Goal: Information Seeking & Learning: Learn about a topic

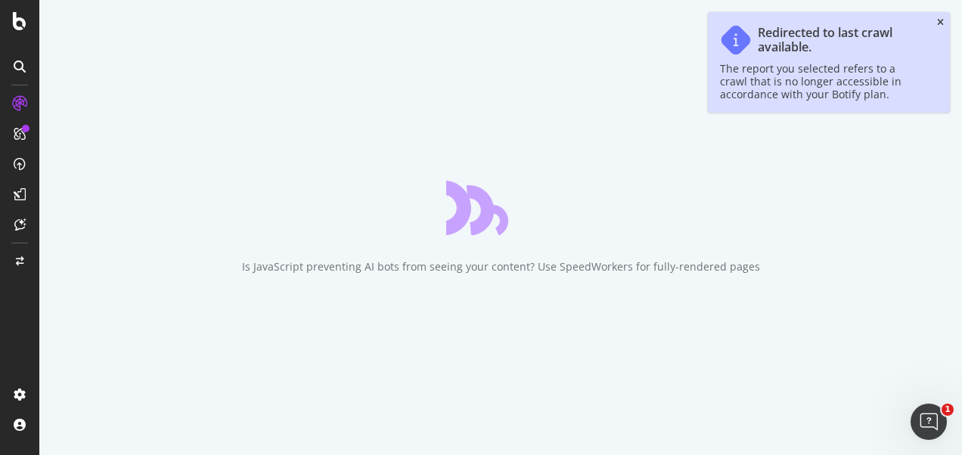
click at [941, 21] on icon "close toast" at bounding box center [940, 22] width 7 height 9
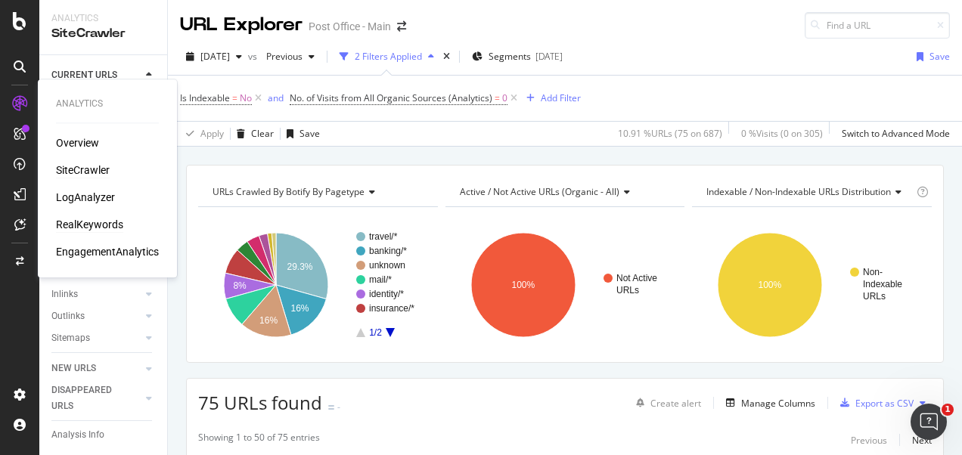
click at [88, 219] on div "RealKeywords" at bounding box center [89, 224] width 67 height 15
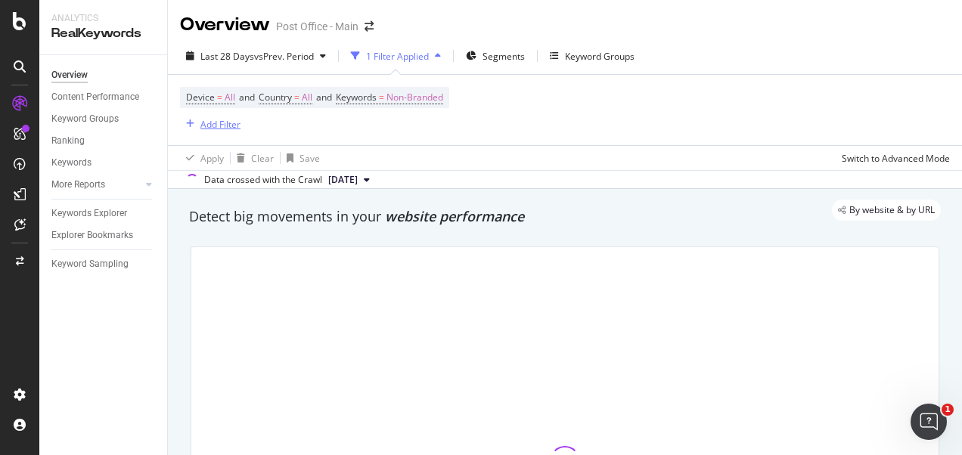
click at [218, 123] on div "Add Filter" at bounding box center [220, 124] width 40 height 13
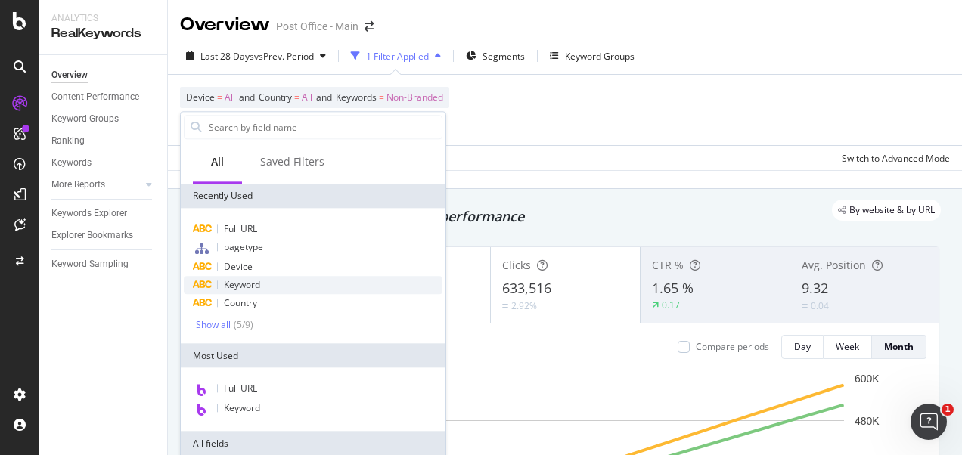
click at [251, 287] on span "Keyword" at bounding box center [242, 284] width 36 height 13
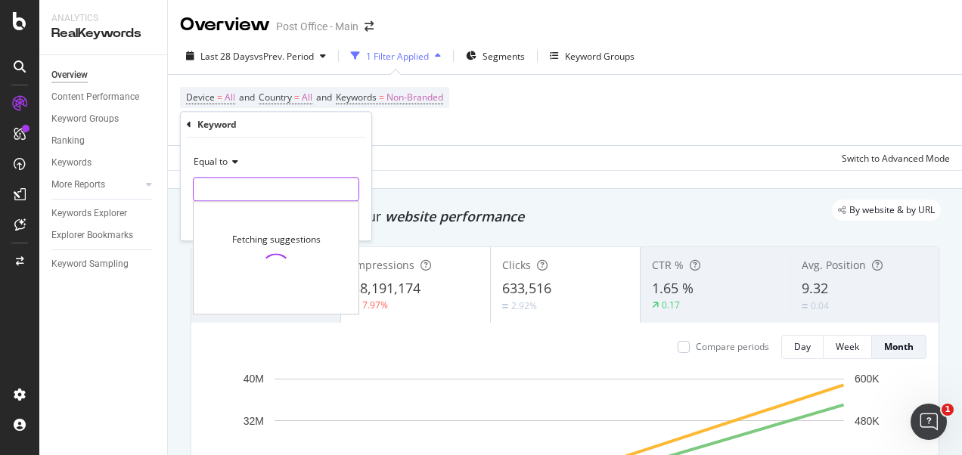
click at [228, 184] on input "text" at bounding box center [276, 189] width 165 height 24
type input "travel"
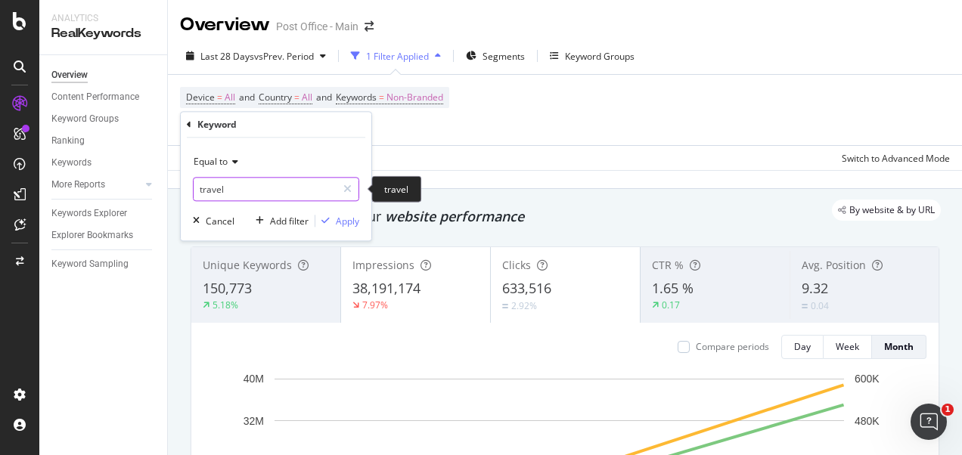
click at [251, 194] on input "travel" at bounding box center [265, 189] width 143 height 24
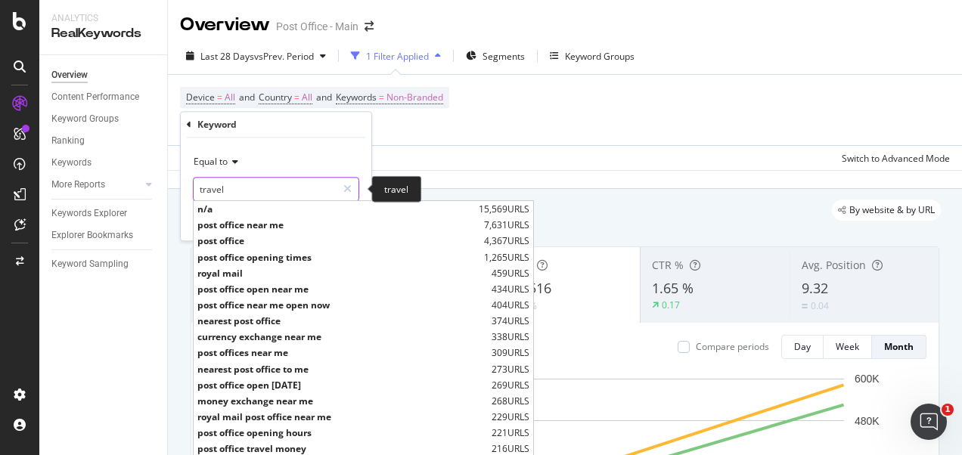
click at [251, 194] on input "travel" at bounding box center [265, 189] width 143 height 24
drag, startPoint x: 242, startPoint y: 188, endPoint x: 251, endPoint y: 194, distance: 10.5
click at [251, 194] on input "travel" at bounding box center [265, 189] width 143 height 24
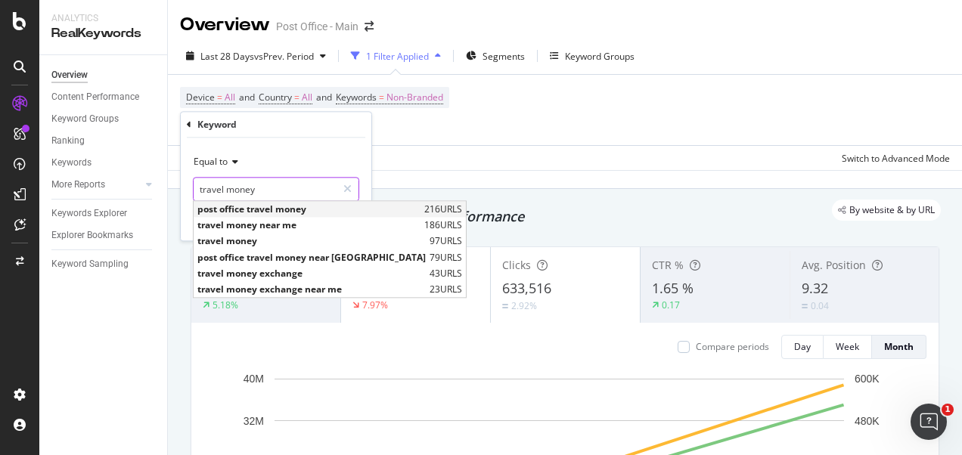
drag, startPoint x: 227, startPoint y: 191, endPoint x: 294, endPoint y: 205, distance: 68.1
click at [298, 201] on div "travel money travel money post office travel money 216 URLS travel money near m…" at bounding box center [276, 189] width 166 height 24
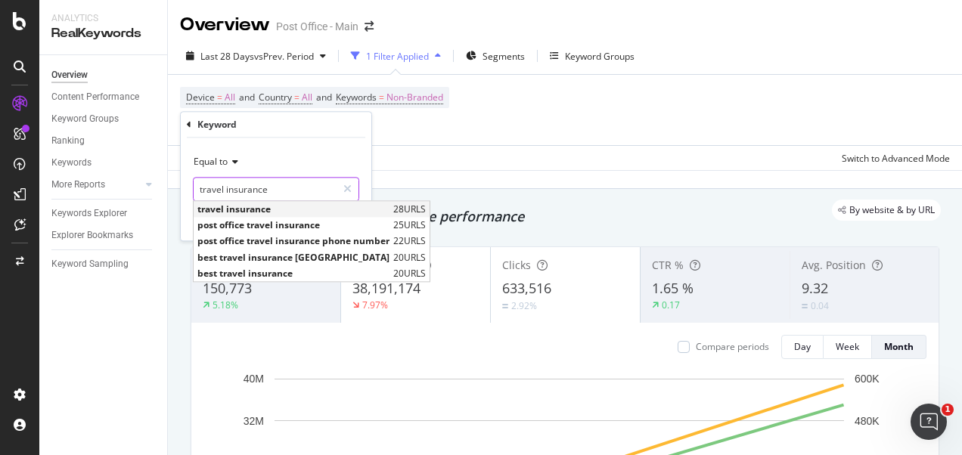
type input "travel insurance"
click at [328, 208] on span "travel insurance" at bounding box center [293, 209] width 192 height 13
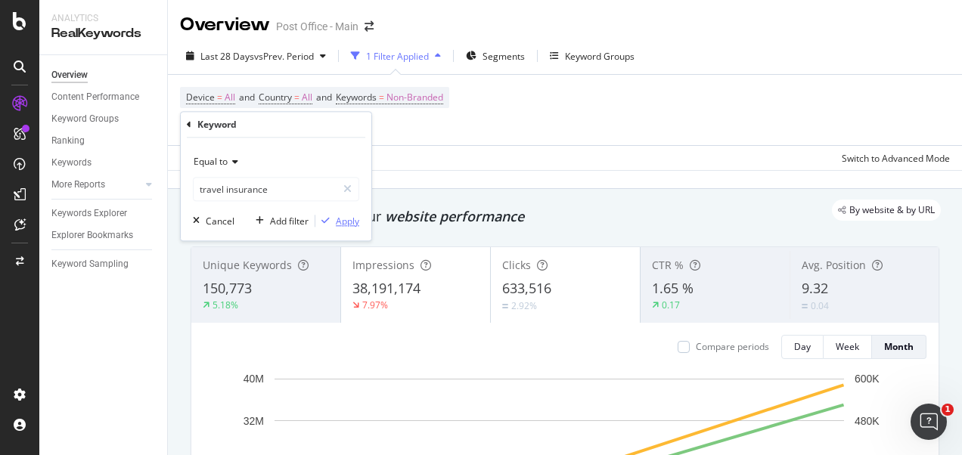
click at [339, 221] on div "Apply" at bounding box center [347, 221] width 23 height 13
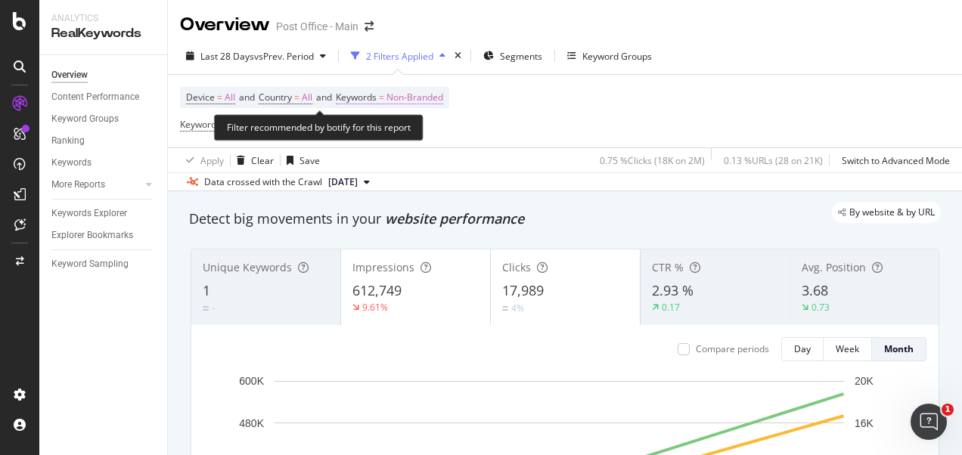
click at [443, 96] on span "Non-Branded" at bounding box center [415, 97] width 57 height 21
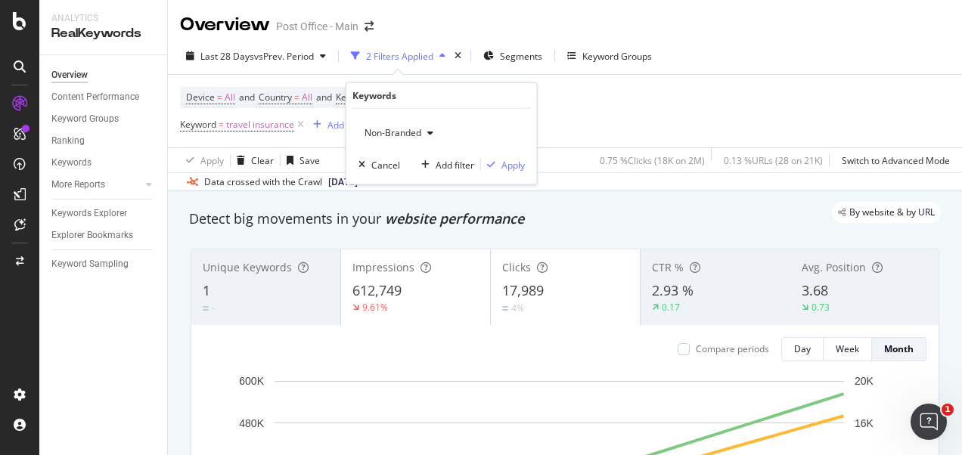
click at [409, 136] on span "Non-Branded" at bounding box center [390, 132] width 63 height 13
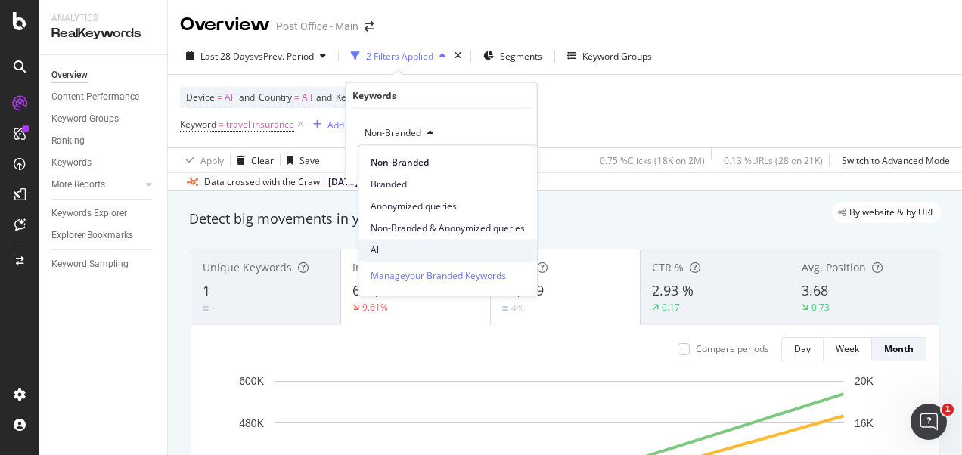
click at [407, 244] on span "All" at bounding box center [448, 251] width 154 height 14
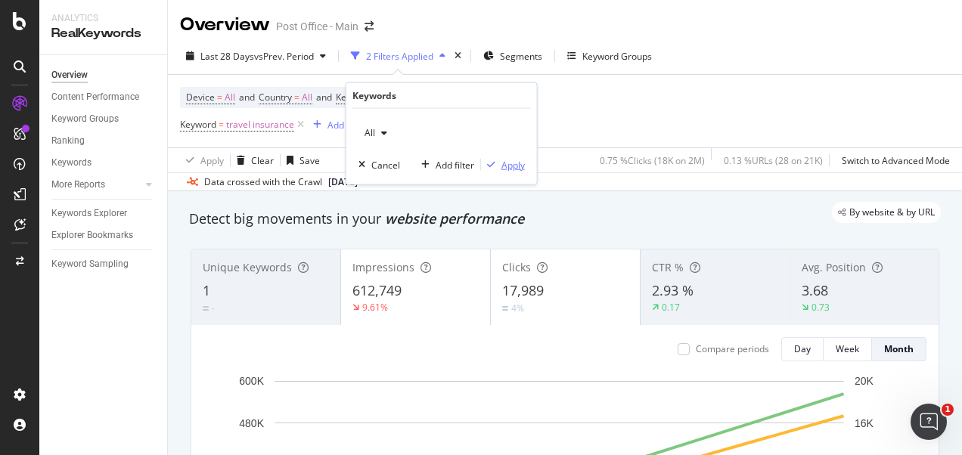
click at [514, 166] on div "Apply" at bounding box center [513, 164] width 23 height 13
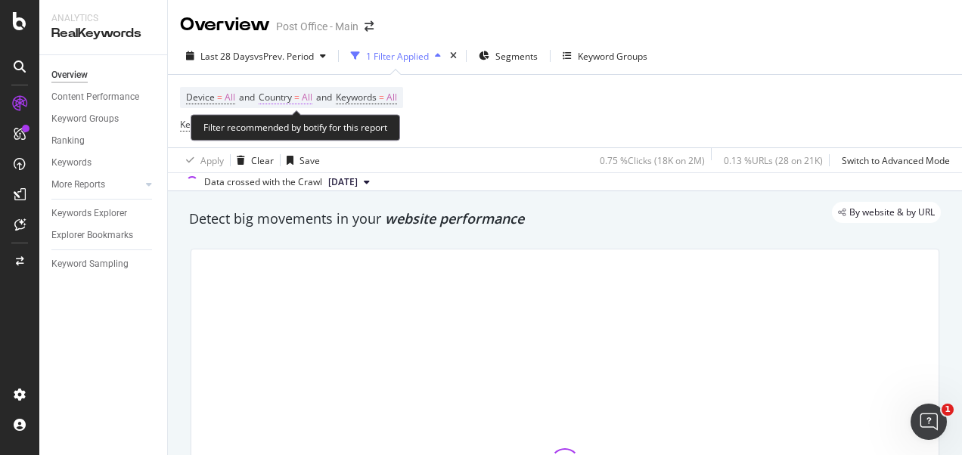
click at [307, 100] on span "All" at bounding box center [307, 97] width 11 height 21
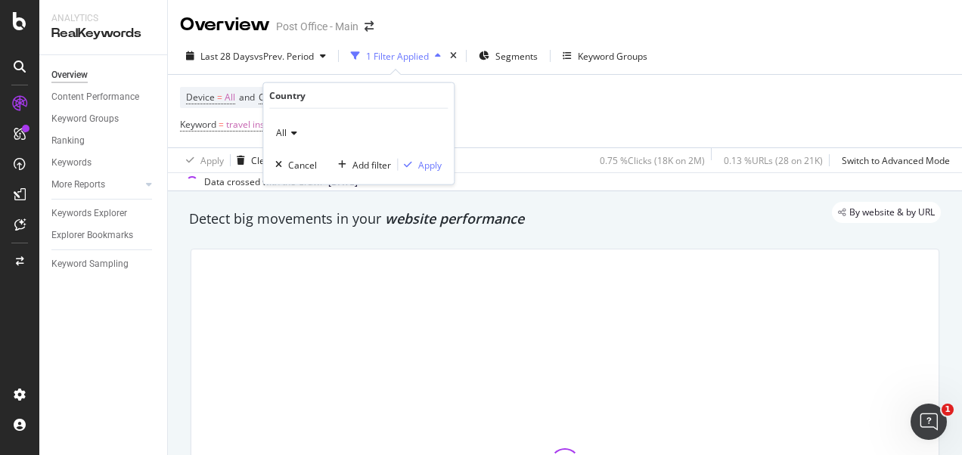
click at [295, 127] on div "All" at bounding box center [358, 133] width 166 height 24
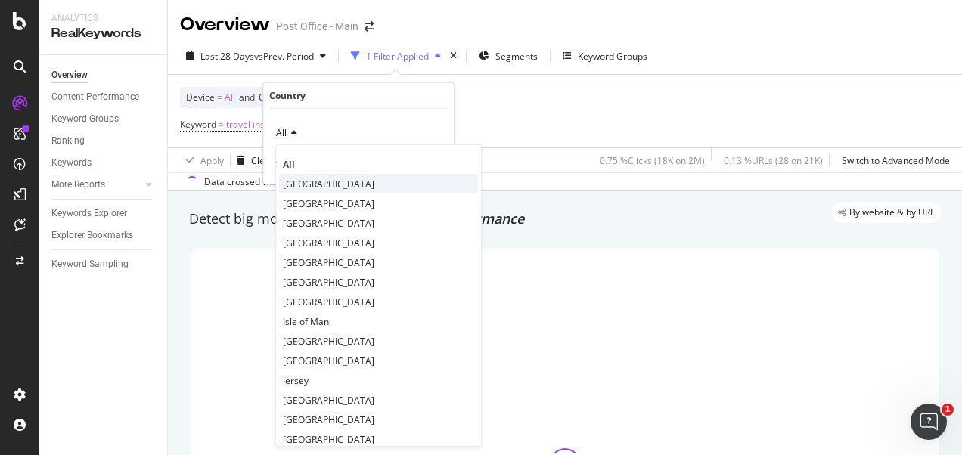
click at [312, 182] on span "[GEOGRAPHIC_DATA]" at bounding box center [329, 183] width 92 height 13
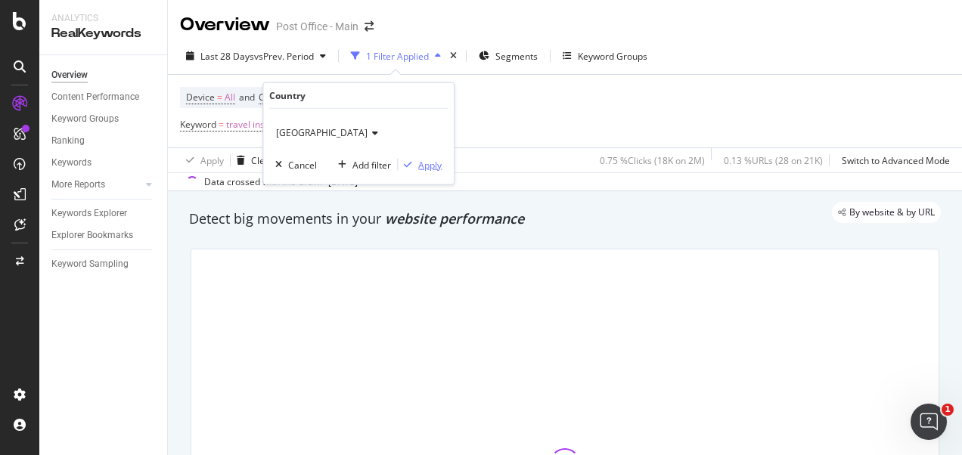
click at [422, 160] on div "Apply" at bounding box center [429, 164] width 23 height 13
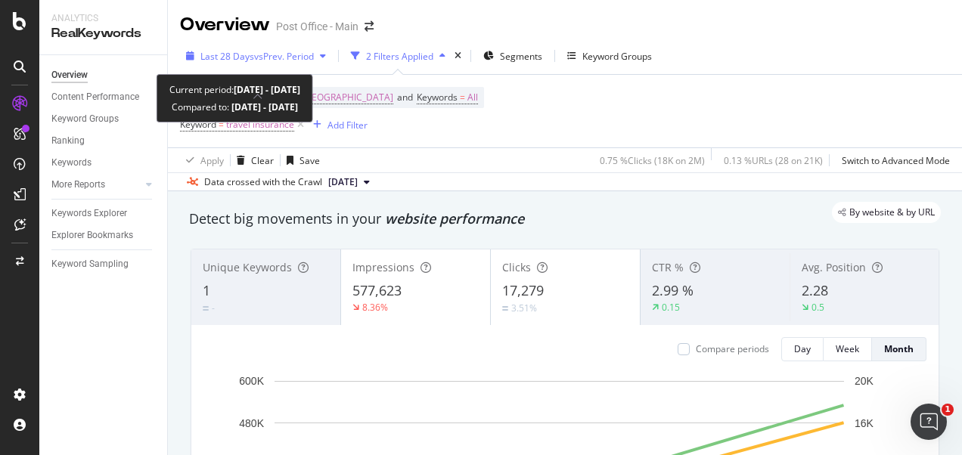
click at [291, 57] on span "vs Prev. Period" at bounding box center [284, 56] width 60 height 13
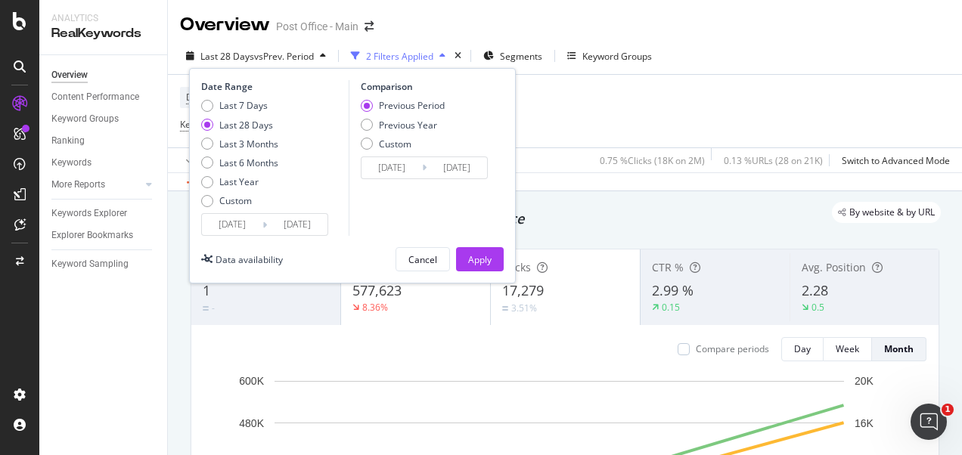
click at [242, 227] on input "2025/07/30" at bounding box center [232, 224] width 61 height 21
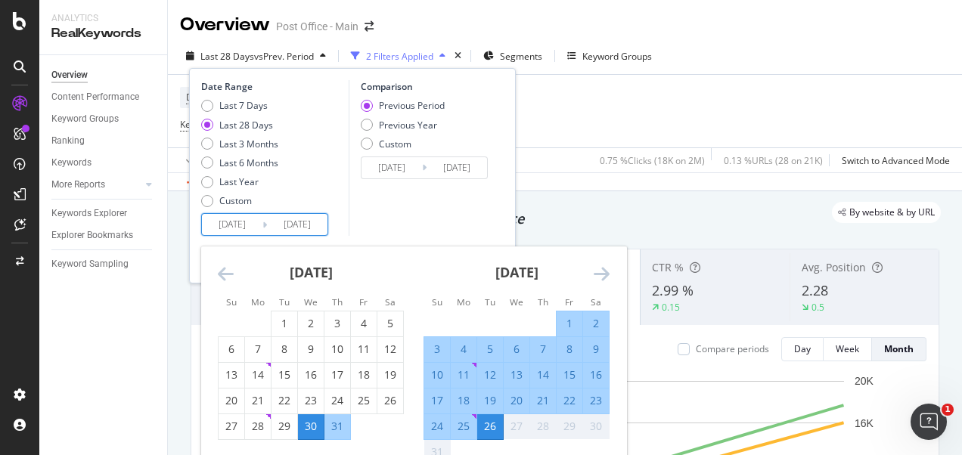
click at [228, 277] on icon "Move backward to switch to the previous month." at bounding box center [226, 274] width 16 height 18
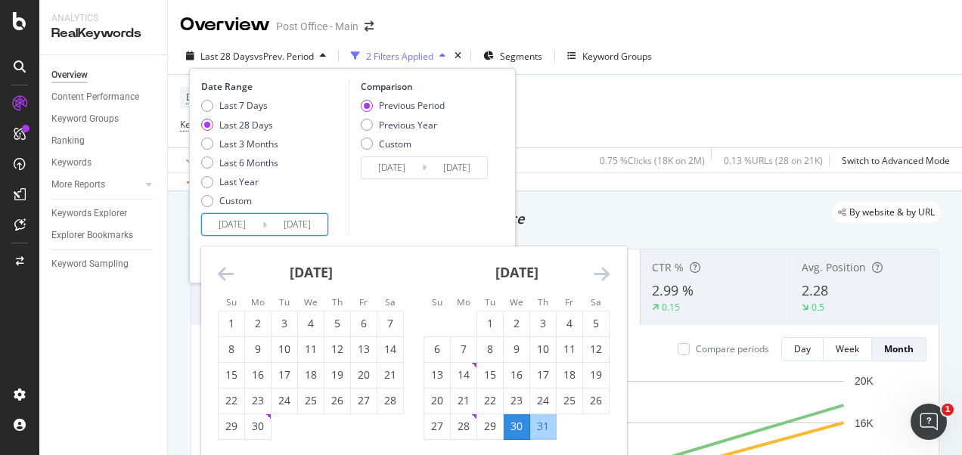
click at [228, 275] on icon "Move backward to switch to the previous month." at bounding box center [226, 274] width 16 height 18
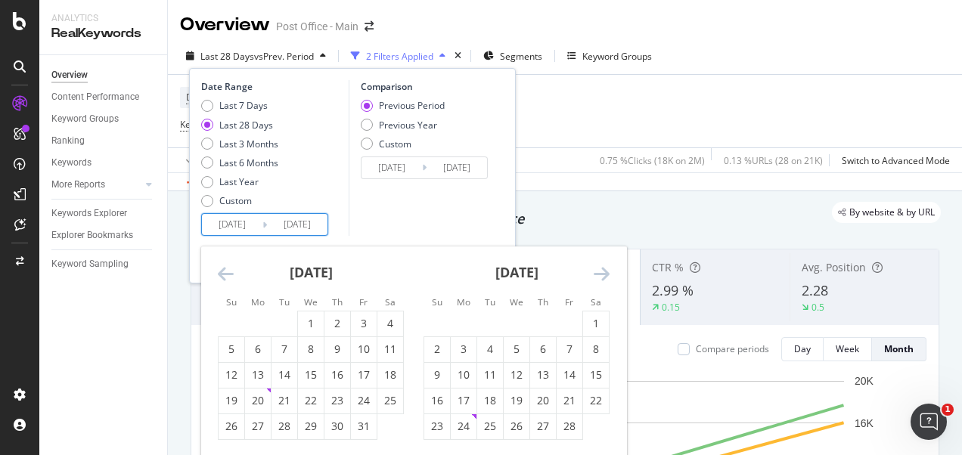
click at [228, 275] on icon "Move backward to switch to the previous month." at bounding box center [226, 274] width 16 height 18
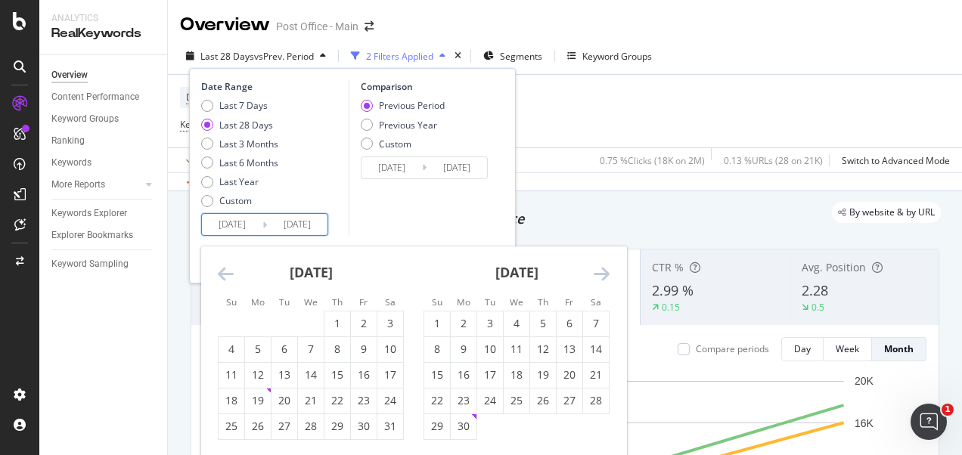
click at [228, 275] on icon "Move backward to switch to the previous month." at bounding box center [226, 274] width 16 height 18
click at [458, 322] on div "1" at bounding box center [464, 323] width 26 height 15
type input "2024/07/01"
type input "2023/05/06"
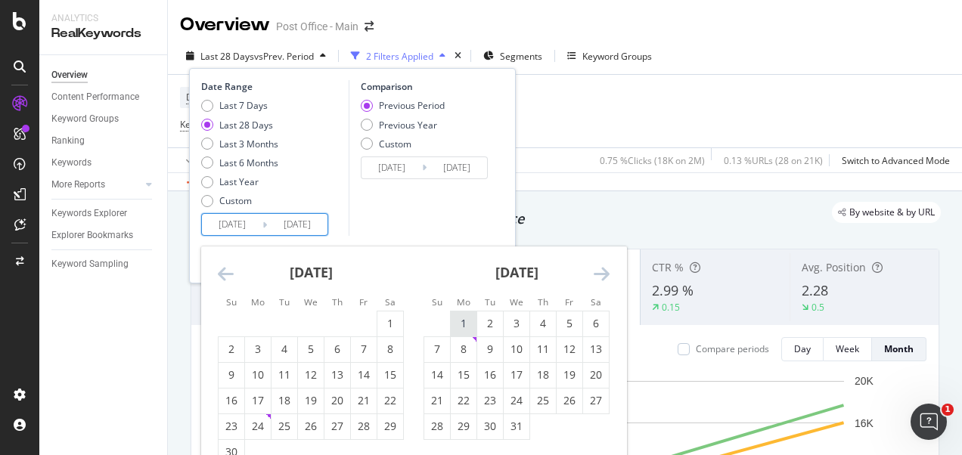
type input "2024/06/30"
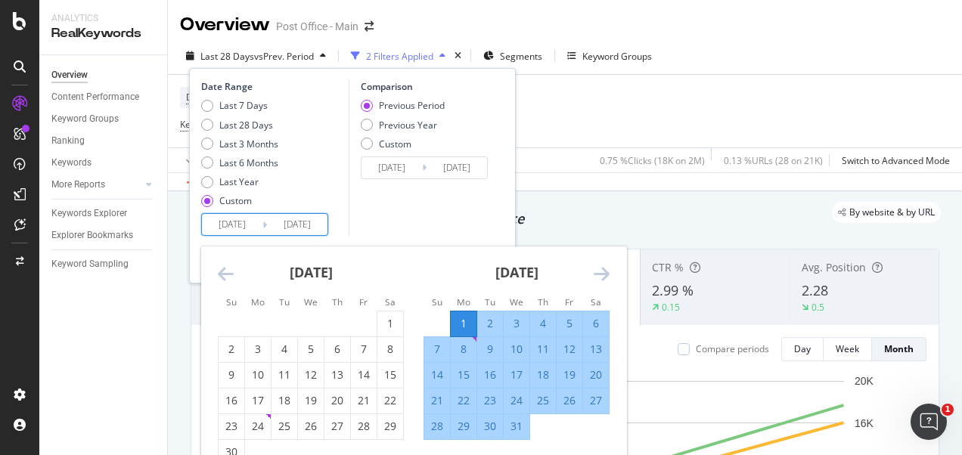
click at [604, 269] on icon "Move forward to switch to the next month." at bounding box center [602, 274] width 16 height 18
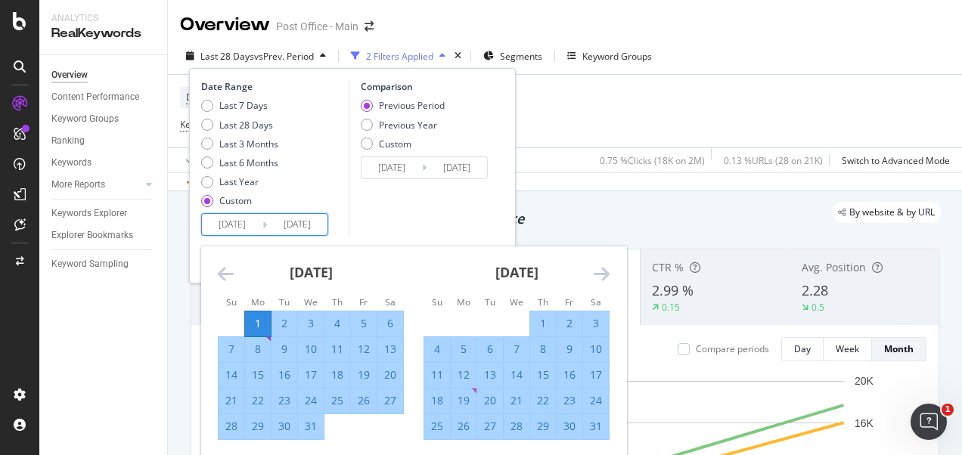
click at [604, 269] on icon "Move forward to switch to the next month." at bounding box center [602, 274] width 16 height 18
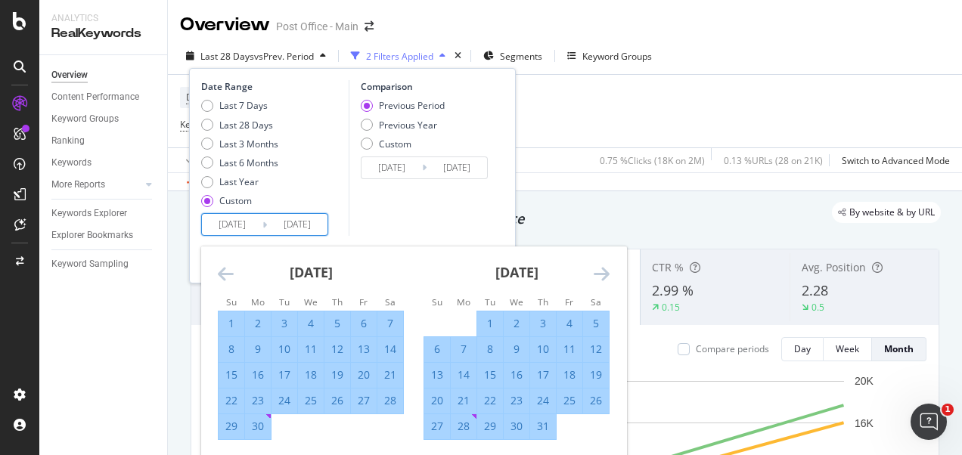
click at [604, 269] on icon "Move forward to switch to the next month." at bounding box center [602, 274] width 16 height 18
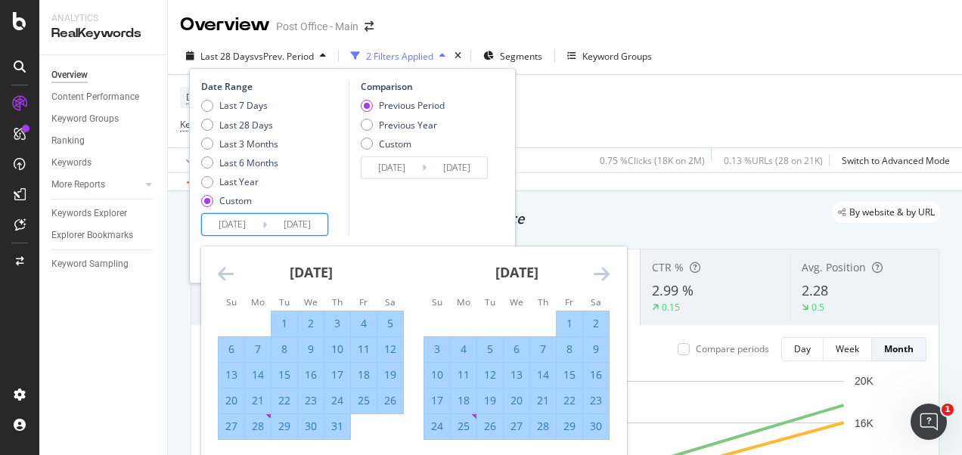
click at [604, 269] on icon "Move forward to switch to the next month." at bounding box center [602, 274] width 16 height 18
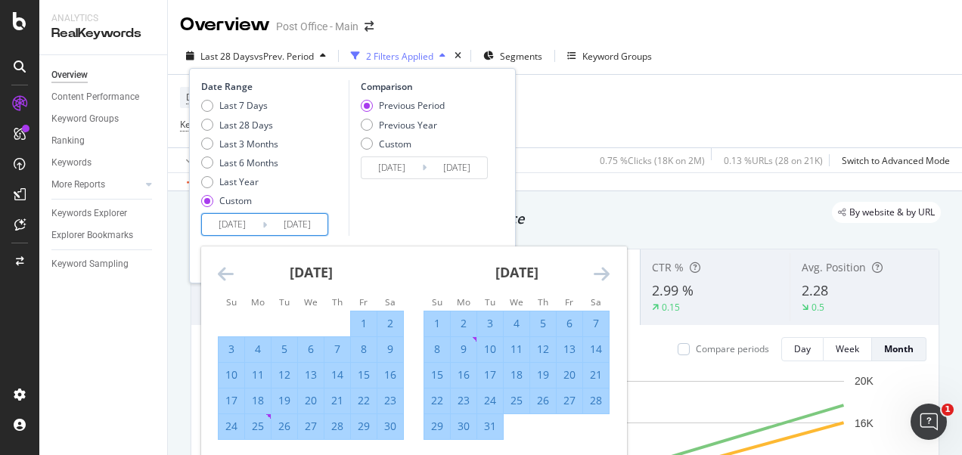
click at [604, 269] on icon "Move forward to switch to the next month." at bounding box center [602, 274] width 16 height 18
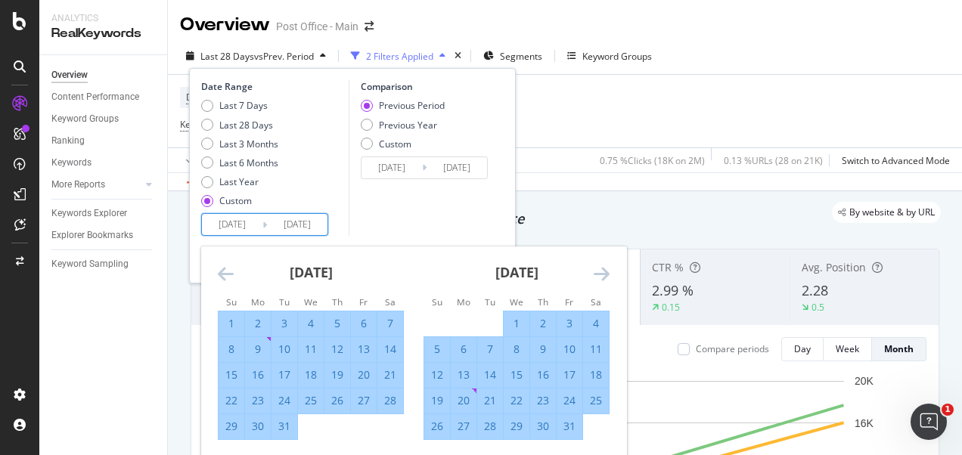
click at [604, 269] on icon "Move forward to switch to the next month." at bounding box center [602, 274] width 16 height 18
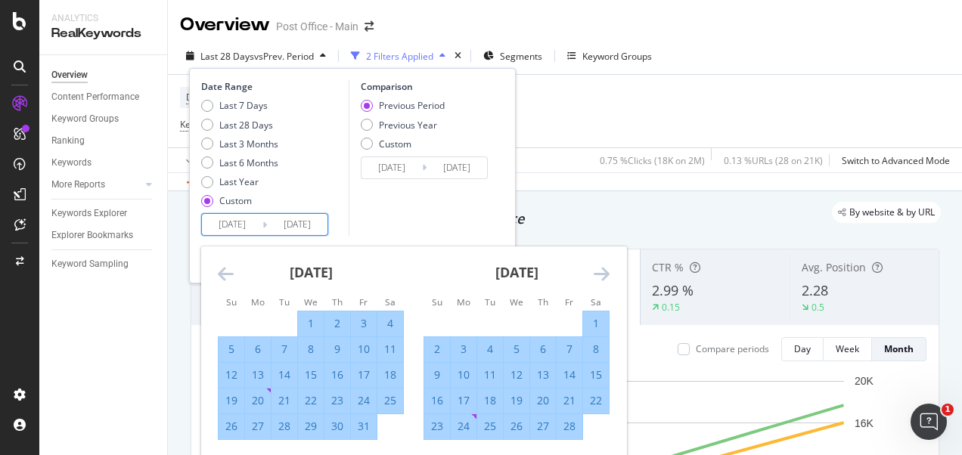
click at [604, 269] on icon "Move forward to switch to the next month." at bounding box center [602, 274] width 16 height 18
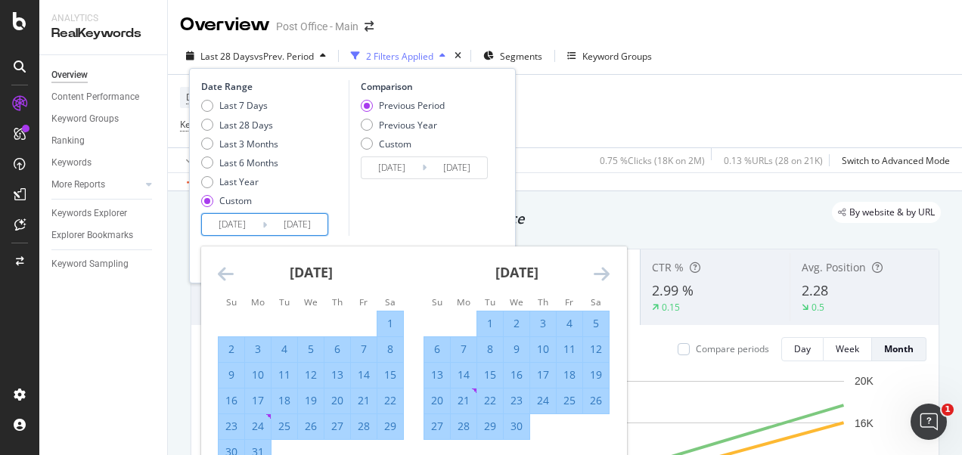
click at [604, 269] on icon "Move forward to switch to the next month." at bounding box center [602, 274] width 16 height 18
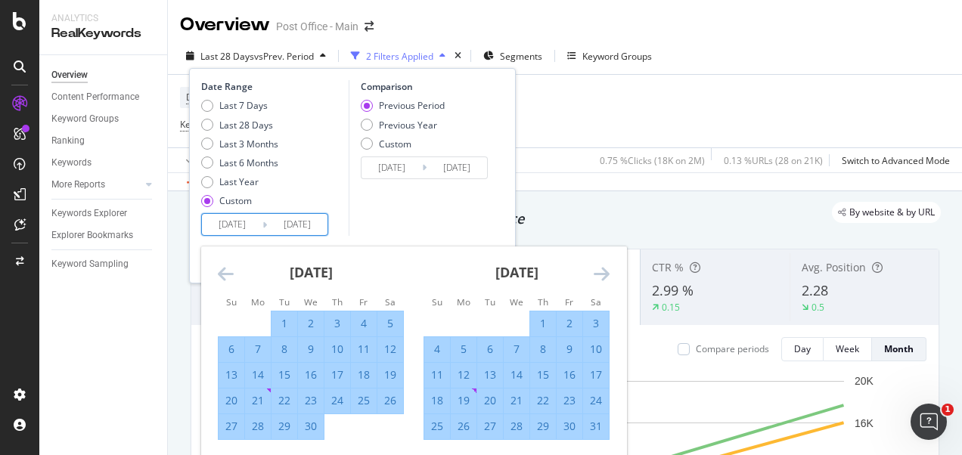
click at [604, 269] on icon "Move forward to switch to the next month." at bounding box center [602, 274] width 16 height 18
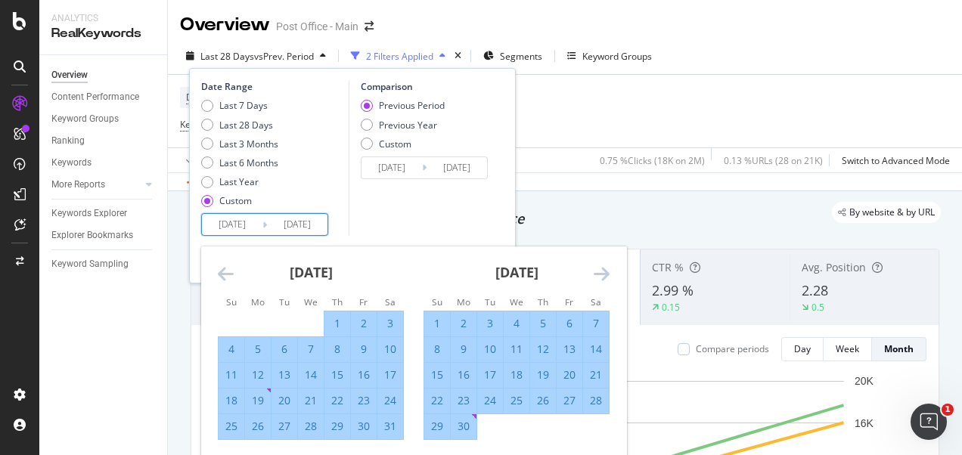
click at [604, 269] on icon "Move forward to switch to the next month." at bounding box center [602, 274] width 16 height 18
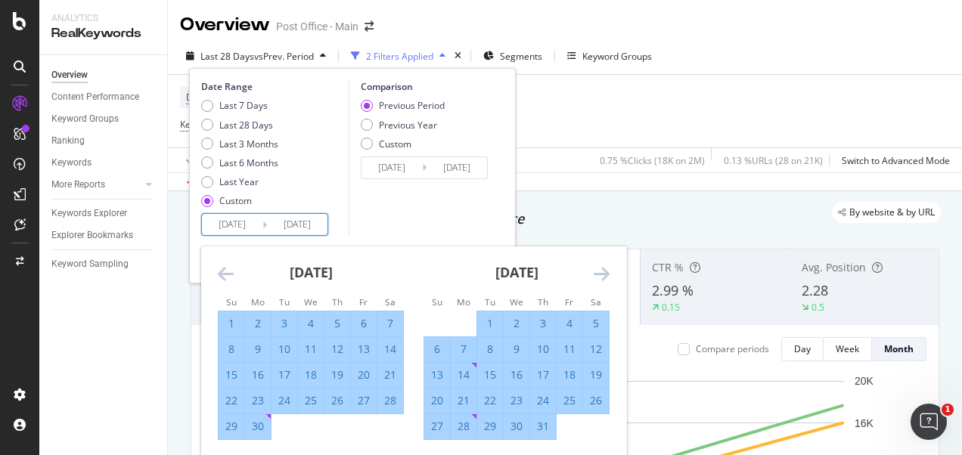
click at [604, 269] on icon "Move forward to switch to the next month." at bounding box center [602, 274] width 16 height 18
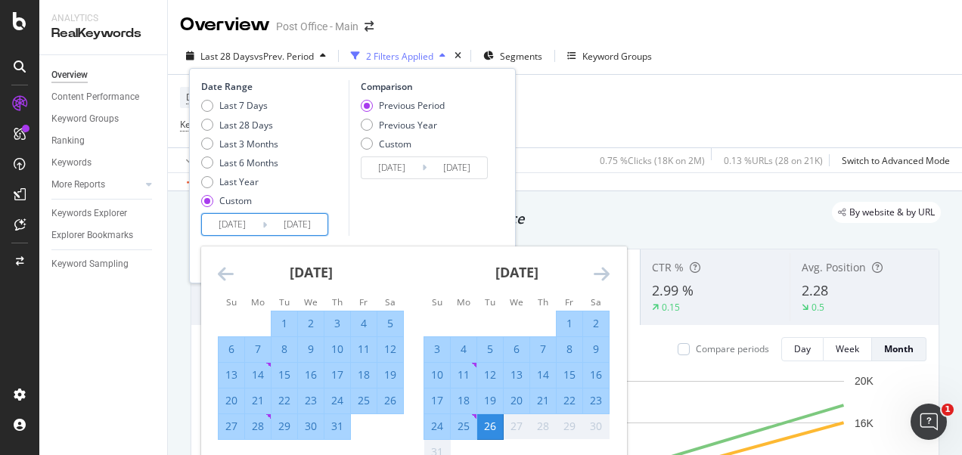
click at [445, 426] on div "24" at bounding box center [437, 426] width 26 height 15
type input "2025/08/24"
type input "2023/05/08"
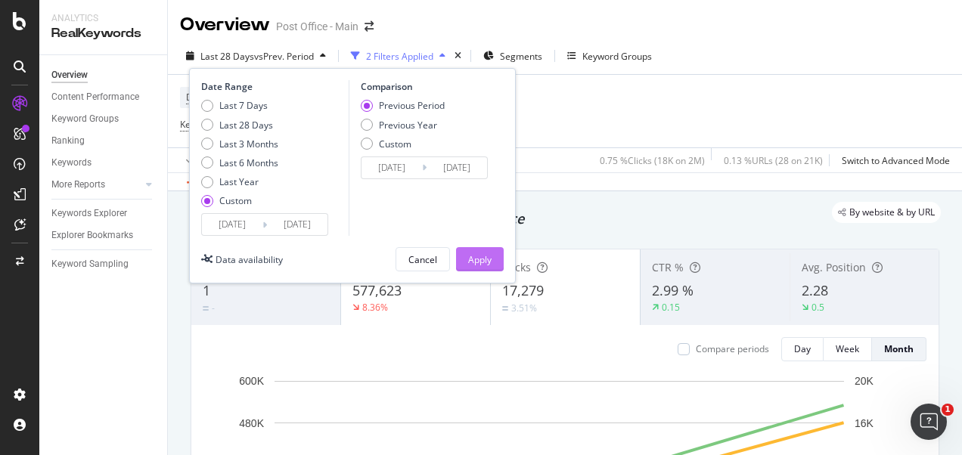
click at [475, 258] on div "Apply" at bounding box center [479, 259] width 23 height 13
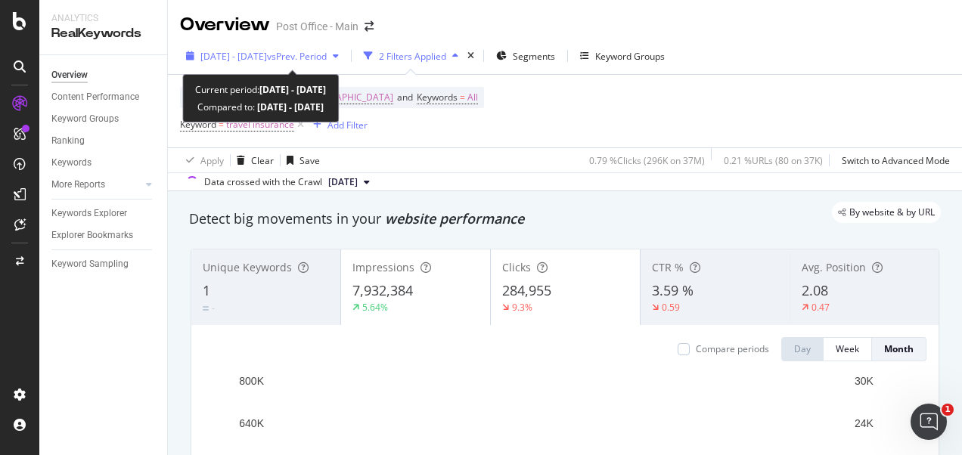
click at [327, 57] on span "vs Prev. Period" at bounding box center [297, 56] width 60 height 13
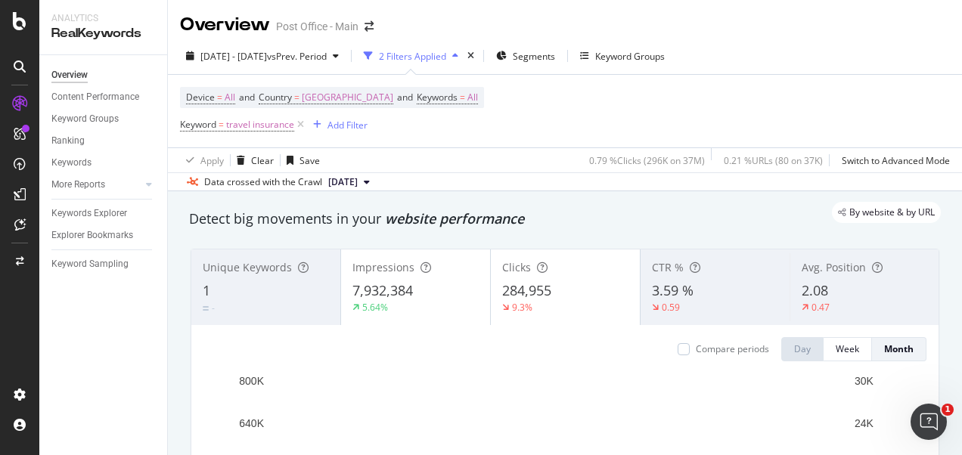
click at [750, 209] on div "By website & by URL" at bounding box center [557, 212] width 767 height 21
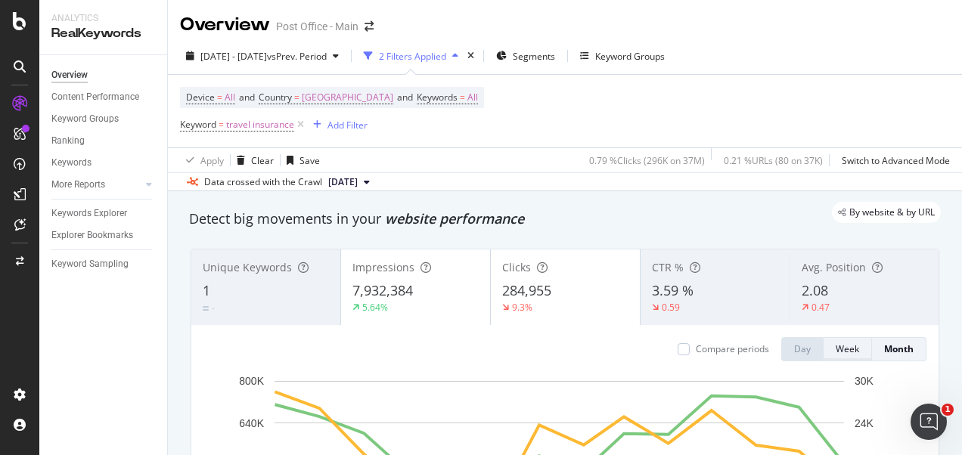
click at [850, 348] on button "Week" at bounding box center [848, 349] width 48 height 24
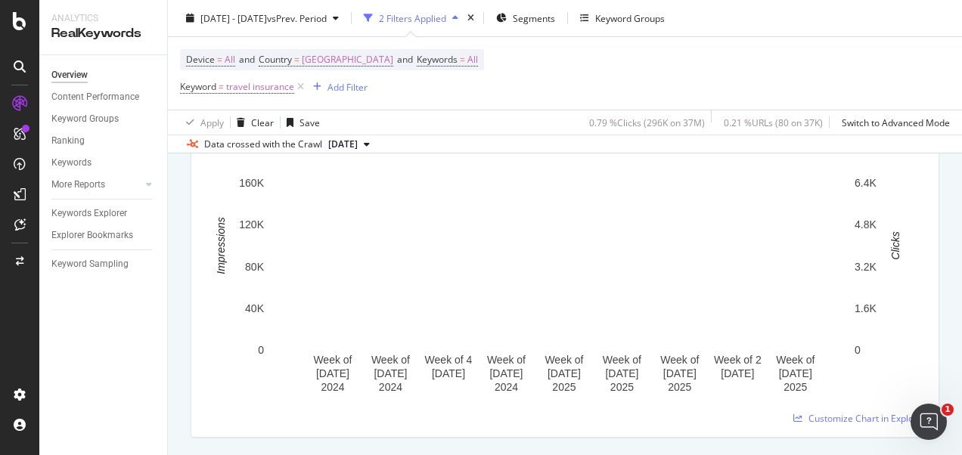
scroll to position [148, 0]
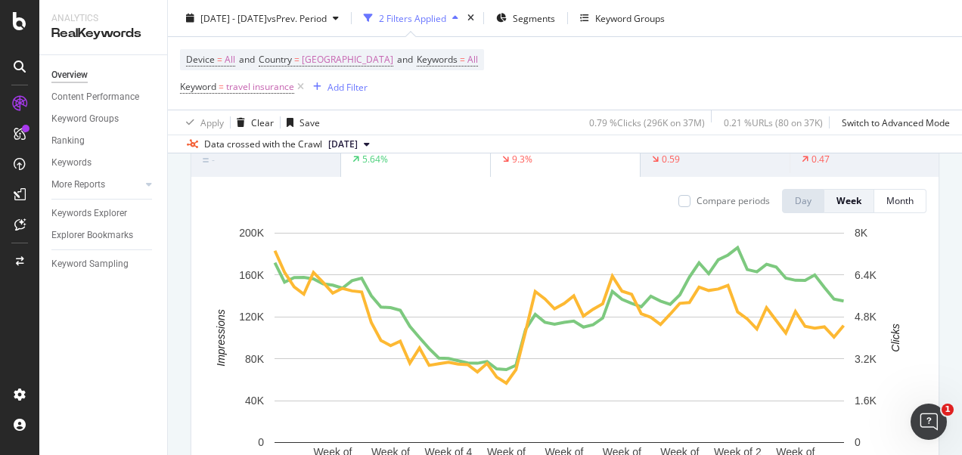
click at [566, 144] on div "Data crossed with the Crawl 2025 Aug. 11th" at bounding box center [565, 144] width 794 height 18
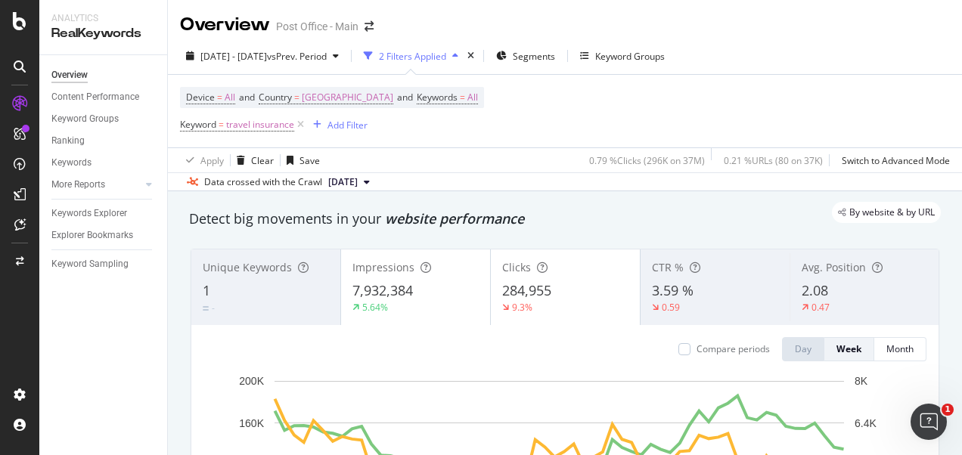
drag, startPoint x: 566, startPoint y: 144, endPoint x: 848, endPoint y: 307, distance: 325.7
click at [848, 307] on div "0.47" at bounding box center [865, 308] width 126 height 14
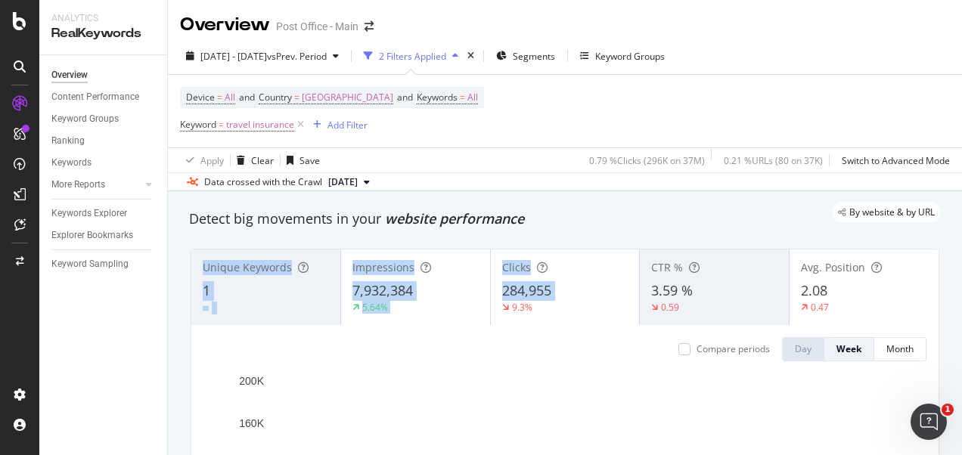
drag, startPoint x: 848, startPoint y: 307, endPoint x: 569, endPoint y: 278, distance: 280.6
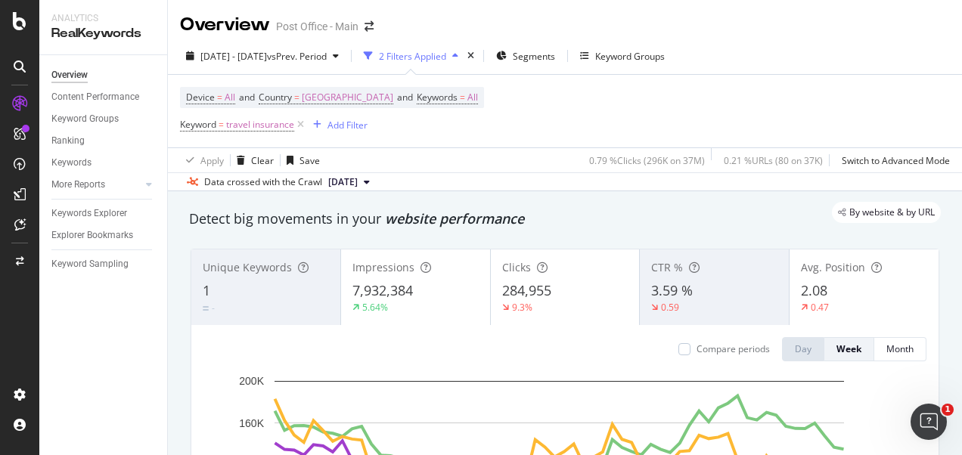
drag, startPoint x: 569, startPoint y: 278, endPoint x: 757, endPoint y: 219, distance: 197.6
click at [757, 219] on div "By website & by URL" at bounding box center [557, 212] width 767 height 21
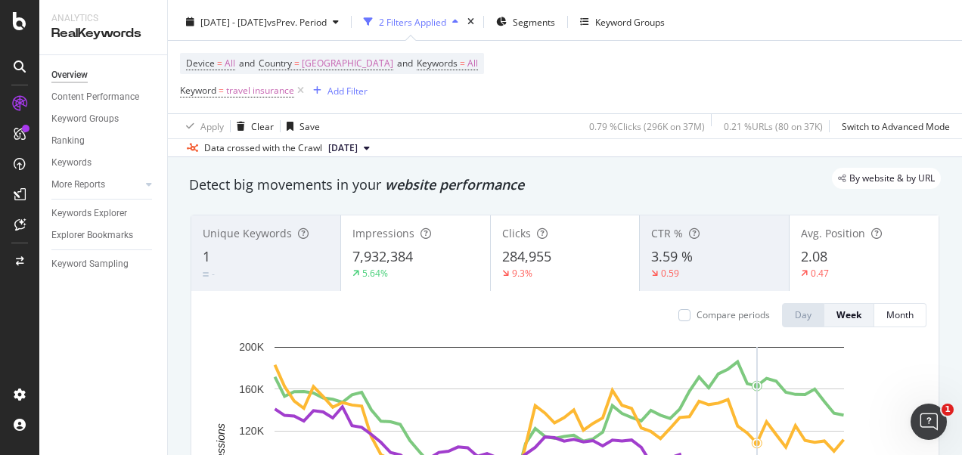
scroll to position [34, 0]
click at [516, 235] on span "Clicks" at bounding box center [516, 233] width 29 height 14
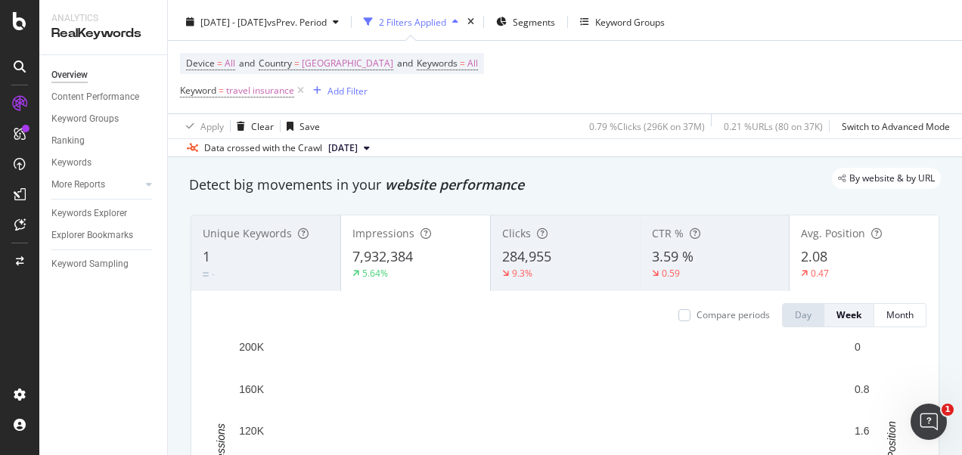
click at [437, 259] on div "7,932,384" at bounding box center [416, 257] width 126 height 20
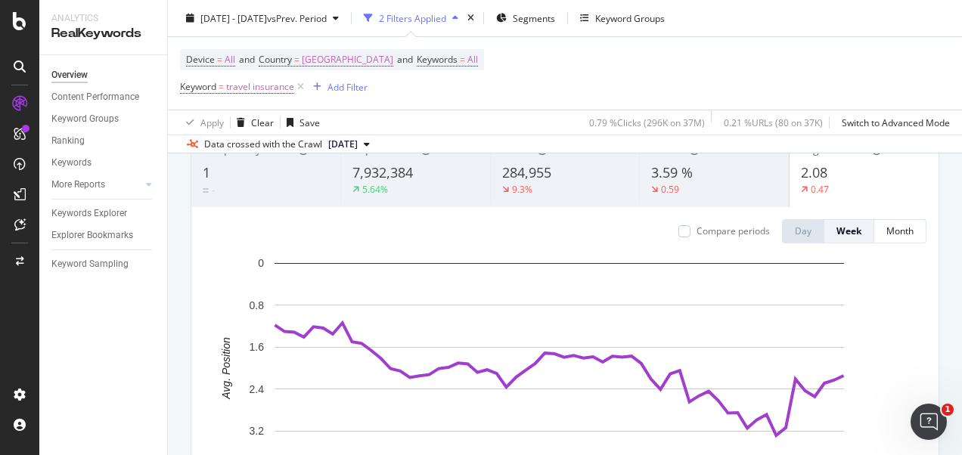
scroll to position [119, 0]
click at [690, 180] on div "3.59 %" at bounding box center [714, 173] width 126 height 20
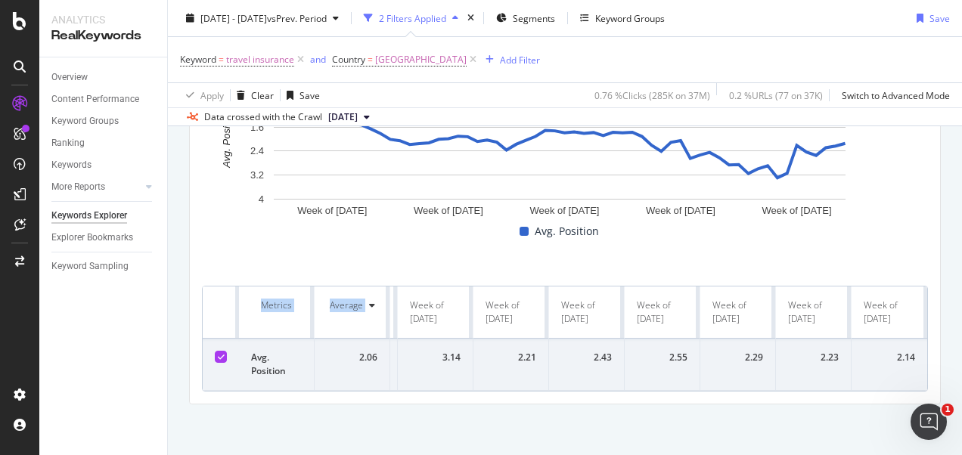
scroll to position [278, 0]
drag, startPoint x: 396, startPoint y: 294, endPoint x: 409, endPoint y: 453, distance: 160.1
click at [409, 453] on div "By website Top Charts Create Trend Select metrics & dimensions Compare periods …" at bounding box center [565, 172] width 794 height 570
copy thead "Metrics Average Week of [DATE] Week of [DATE] Week of [DATE] Week of [DATE] Wee…"
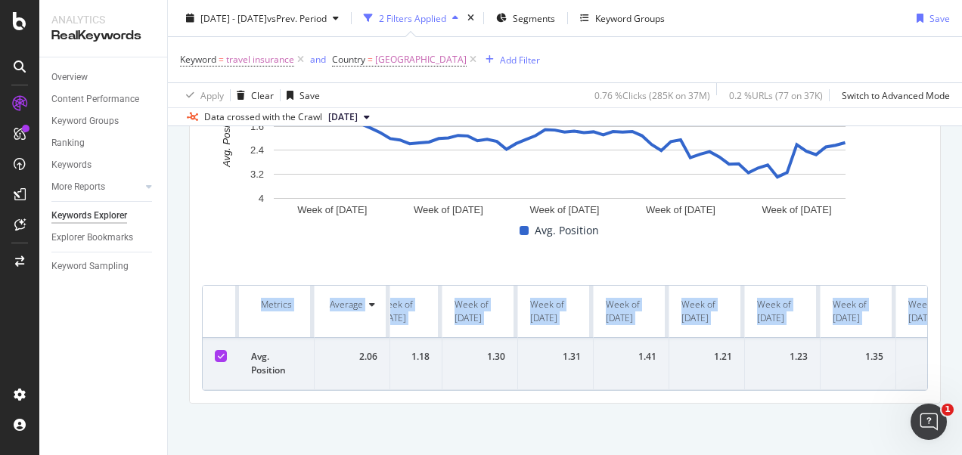
scroll to position [0, 0]
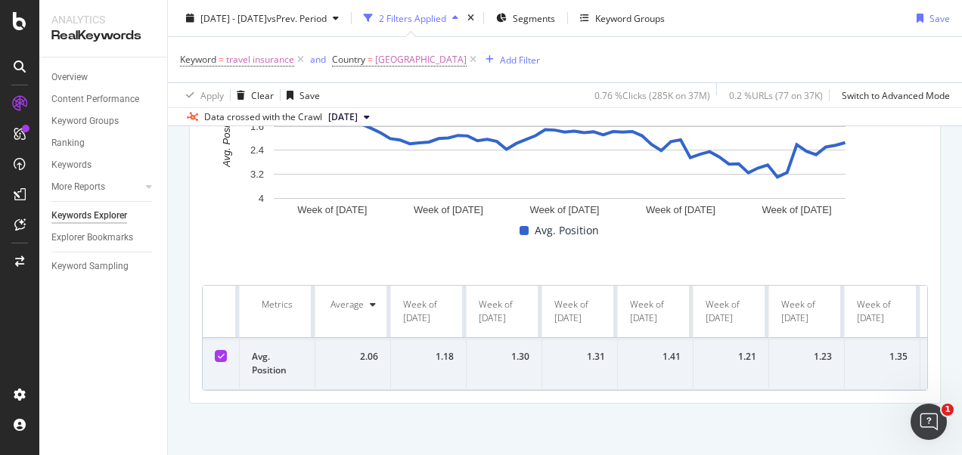
click at [423, 407] on div "By website Top Charts Create Trend Select metrics & dimensions Compare periods …" at bounding box center [565, 172] width 794 height 570
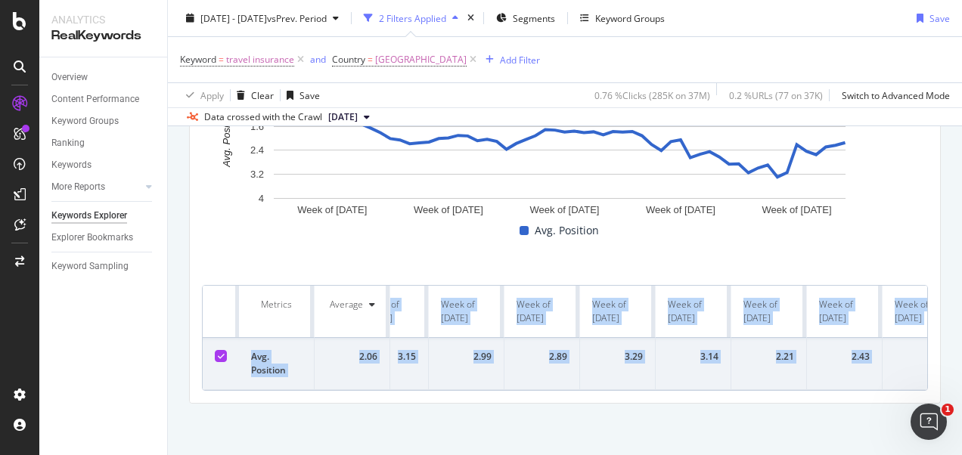
scroll to position [0, 4012]
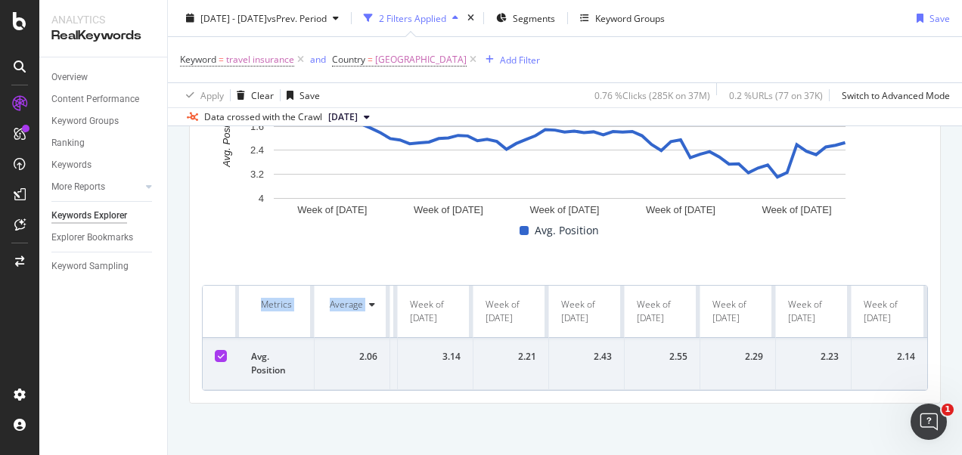
drag, startPoint x: 402, startPoint y: 290, endPoint x: 938, endPoint y: 383, distance: 544.2
click at [938, 383] on div "By website Top Charts Create Trend Select metrics & dimensions Compare periods …" at bounding box center [565, 172] width 794 height 570
copy thead "Metrics Average"
click at [259, 67] on span "travel insurance" at bounding box center [260, 59] width 68 height 21
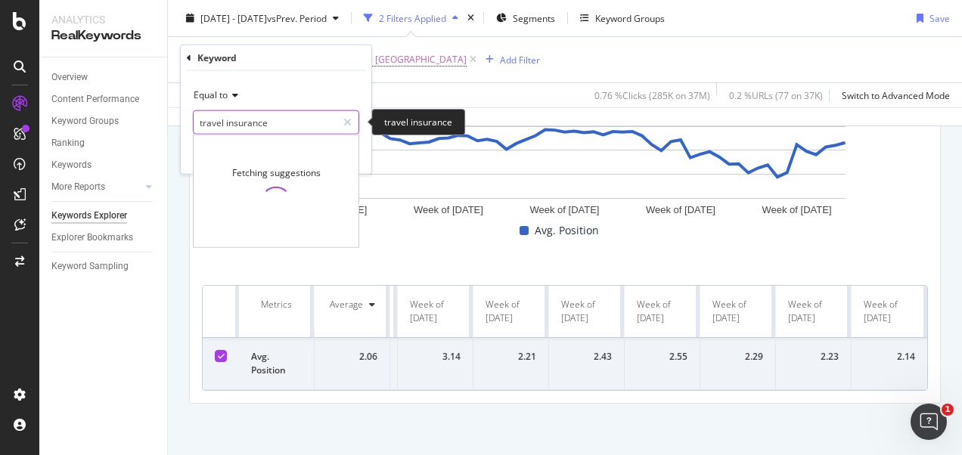
click at [266, 126] on input "travel insurance" at bounding box center [265, 122] width 143 height 24
drag, startPoint x: 225, startPoint y: 121, endPoint x: 275, endPoint y: 124, distance: 49.3
click at [275, 124] on input "travel insurance" at bounding box center [265, 122] width 143 height 24
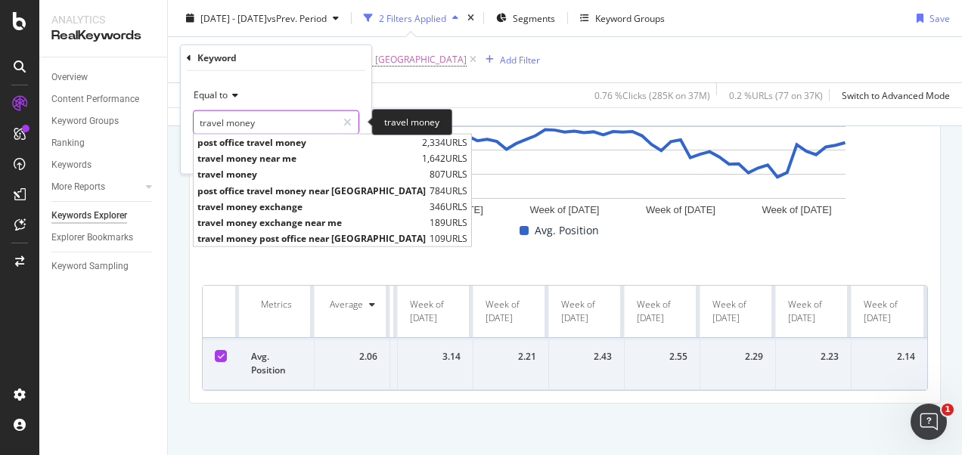
type input "travel money"
click at [292, 83] on div "Equal to" at bounding box center [276, 95] width 166 height 24
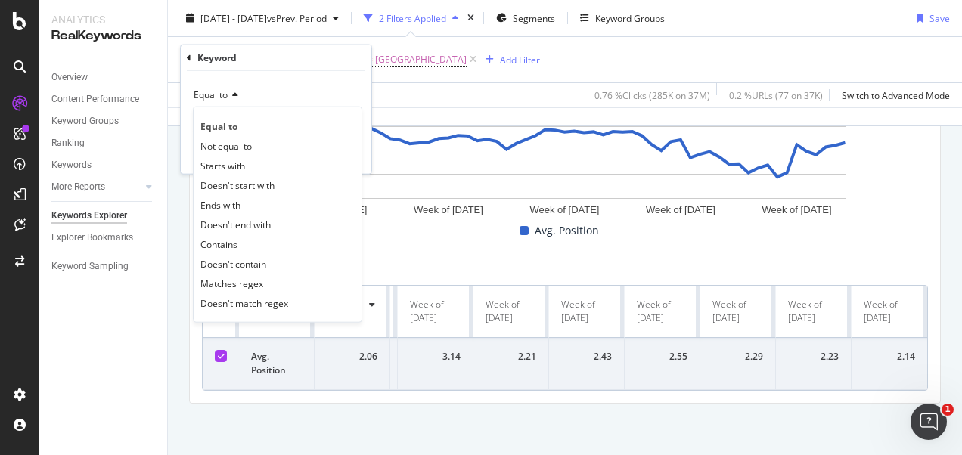
click at [280, 81] on div "Equal to Equal to Not equal to Starts with Doesn't start with Ends with Doesn't…" at bounding box center [276, 122] width 191 height 103
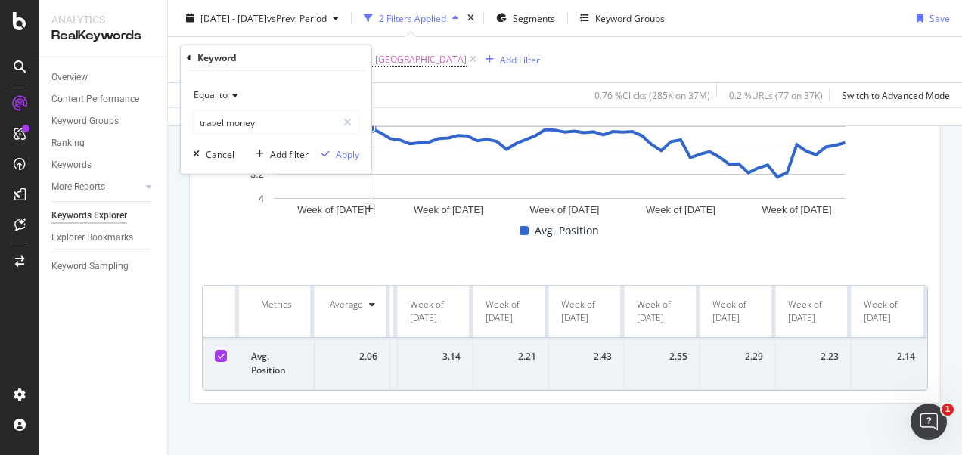
click at [360, 154] on div "Equal to travel money travel money Cancel Add filter Apply" at bounding box center [276, 122] width 191 height 103
click at [352, 155] on div "Apply" at bounding box center [347, 154] width 23 height 13
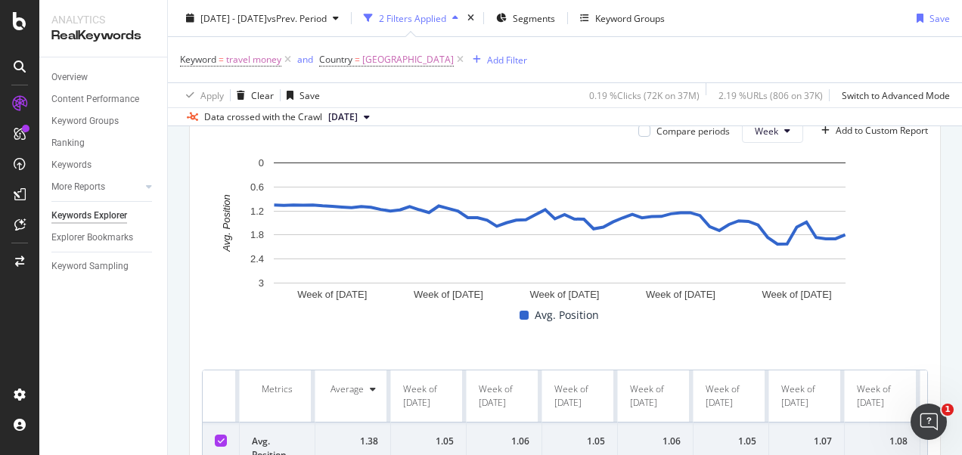
scroll to position [194, 0]
click at [185, 304] on div "By website Top Charts Create Trend Select metrics & dimensions Compare periods …" at bounding box center [565, 255] width 794 height 570
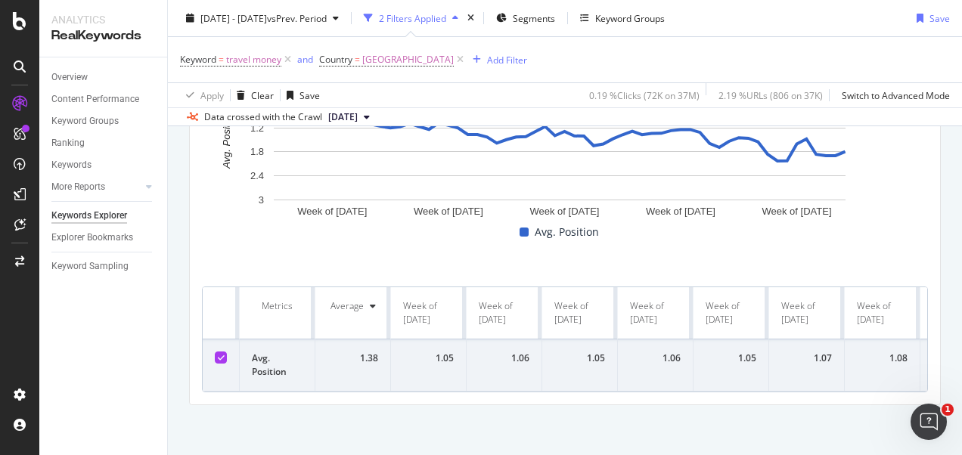
scroll to position [275, 0]
